Goal: Information Seeking & Learning: Learn about a topic

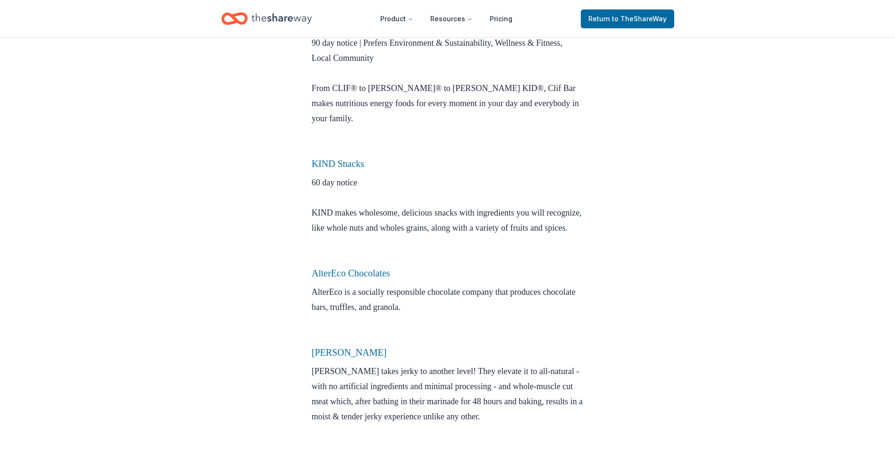
scroll to position [330, 0]
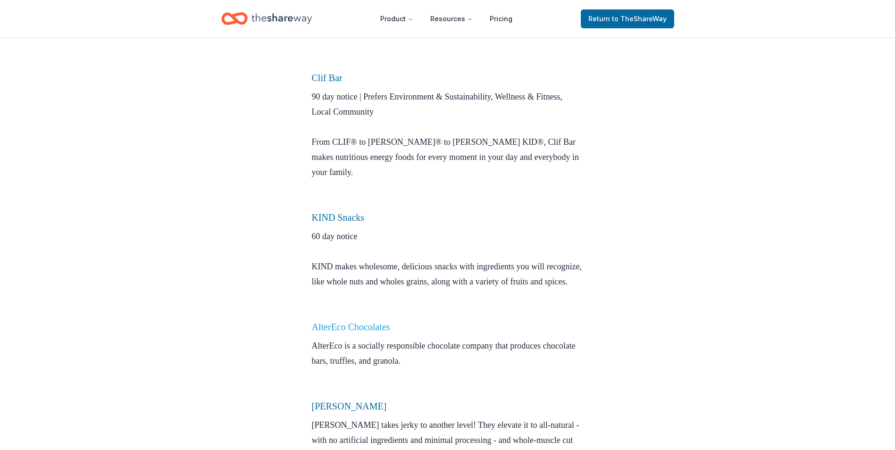
click at [378, 332] on link "AlterEco Chocolates" at bounding box center [351, 327] width 78 height 10
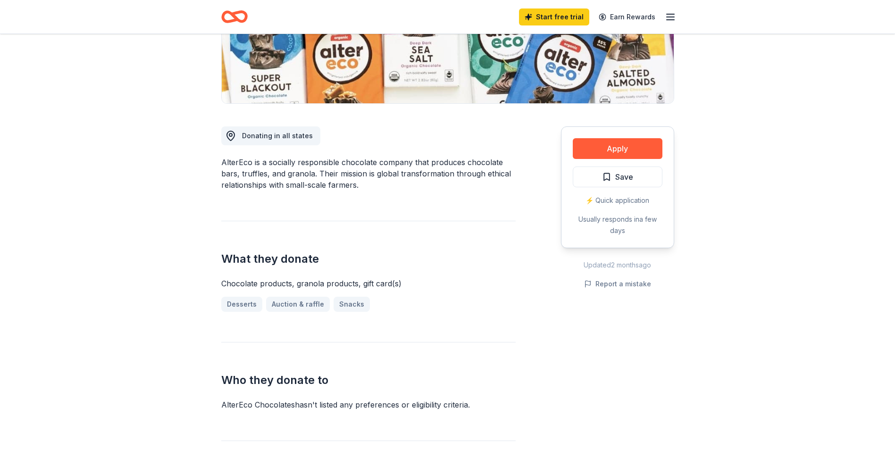
scroll to position [94, 0]
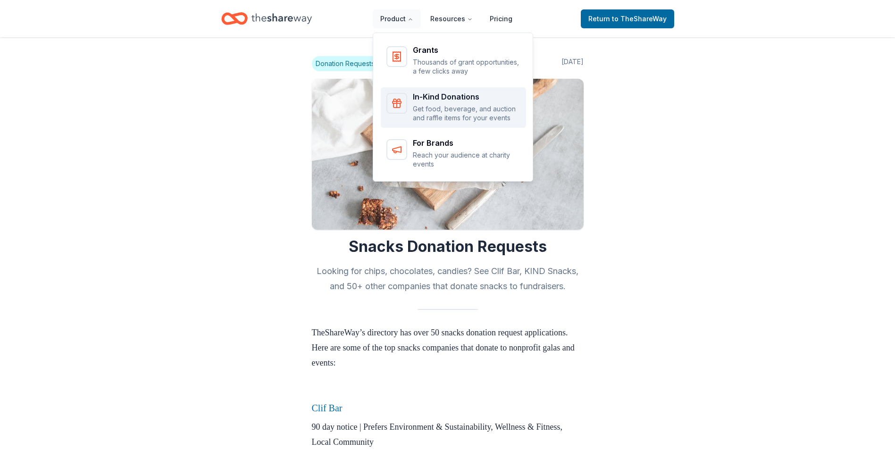
click at [419, 93] on div "In-Kind Donations" at bounding box center [467, 97] width 108 height 8
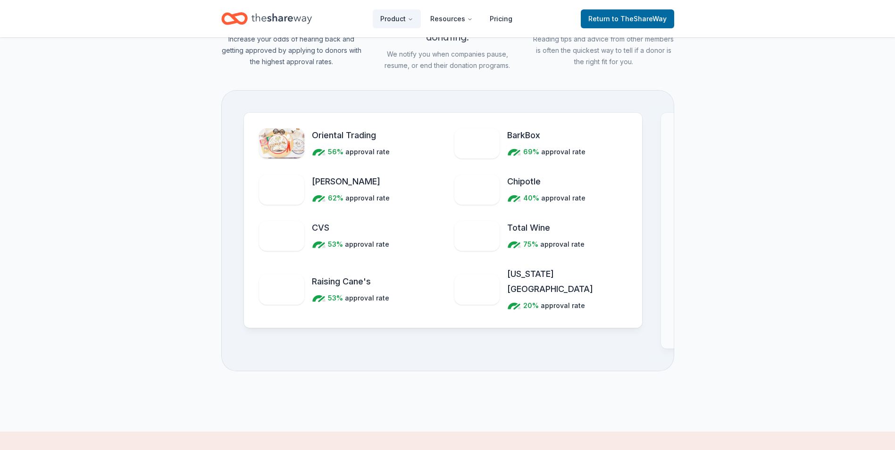
scroll to position [944, 0]
